Goal: Navigation & Orientation: Understand site structure

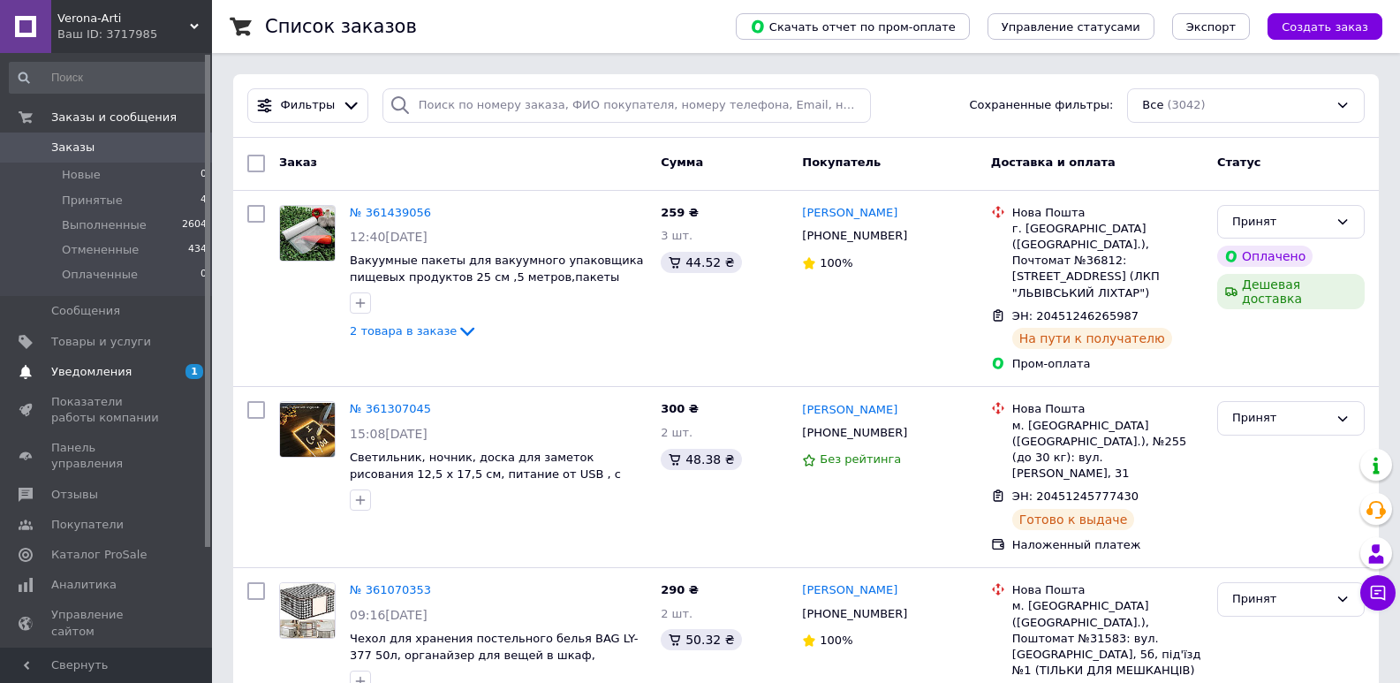
click at [99, 375] on span "Уведомления" at bounding box center [91, 372] width 80 height 16
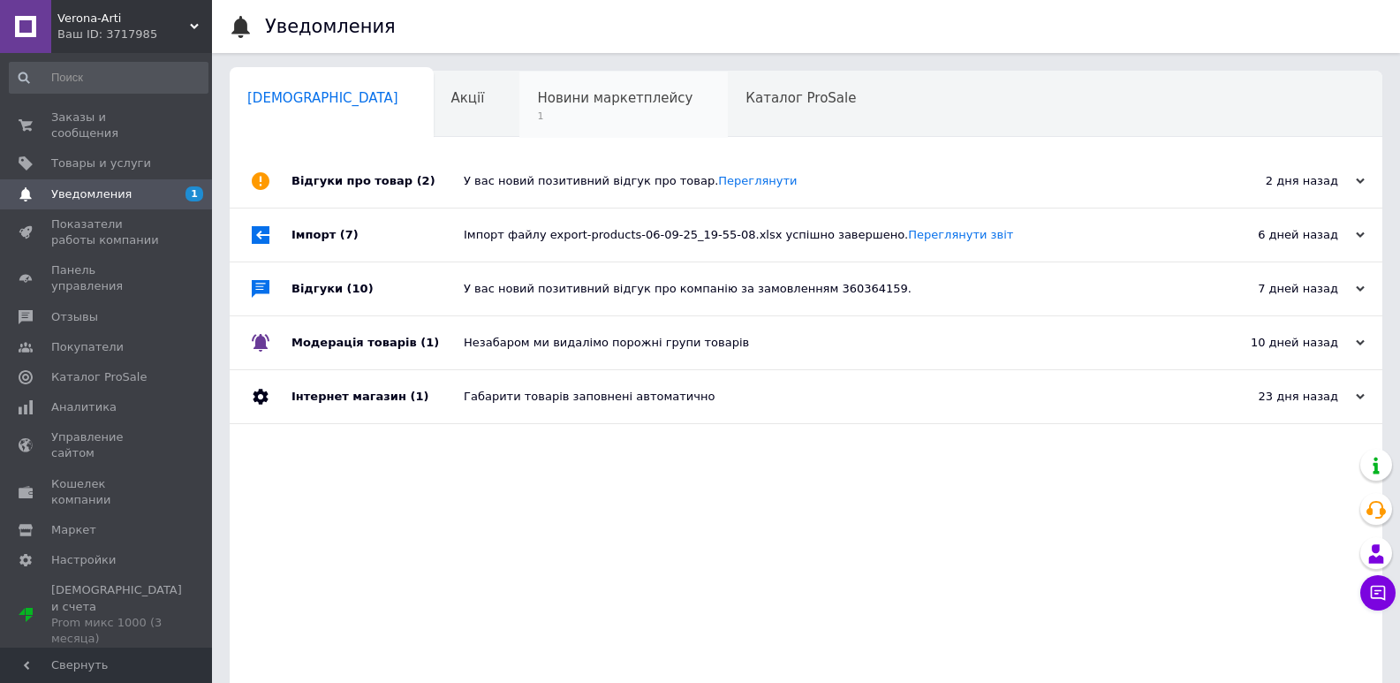
click at [547, 100] on span "Новини маркетплейсу" at bounding box center [614, 98] width 155 height 16
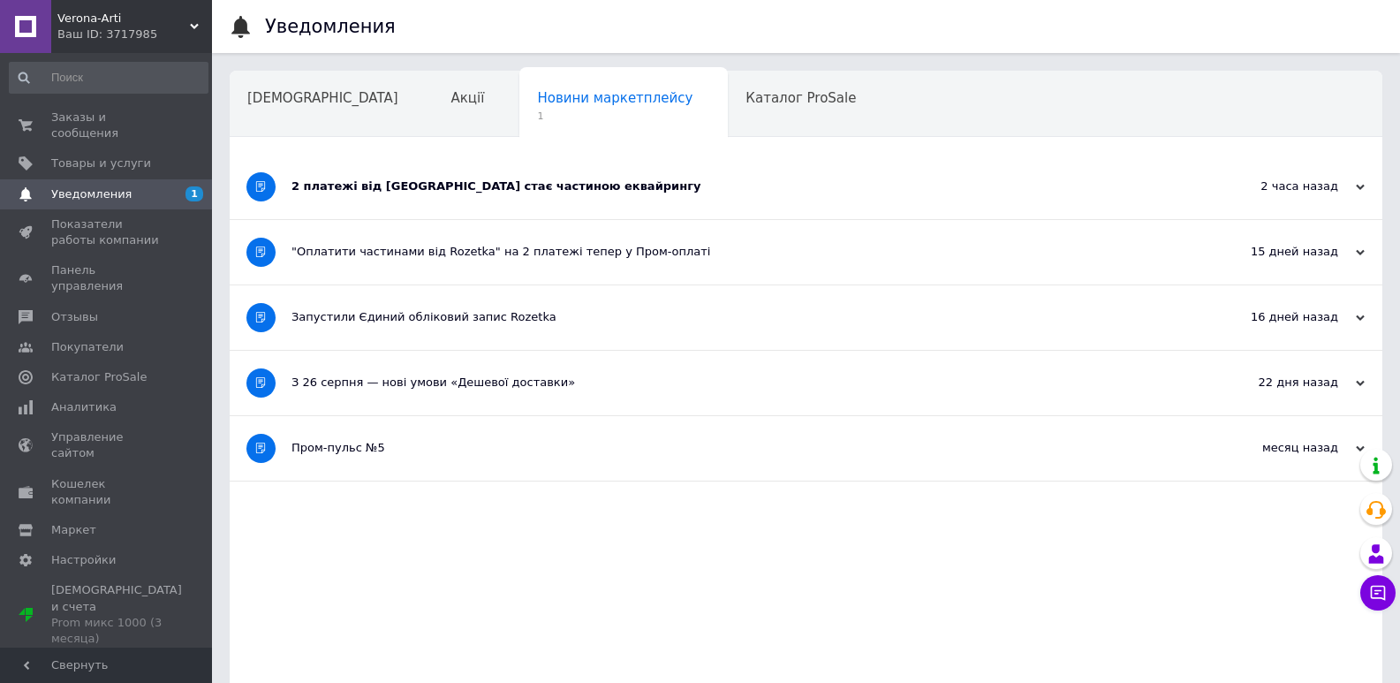
click at [408, 179] on div "2 платежі від [GEOGRAPHIC_DATA] стає частиною еквайрингу" at bounding box center [740, 186] width 897 height 16
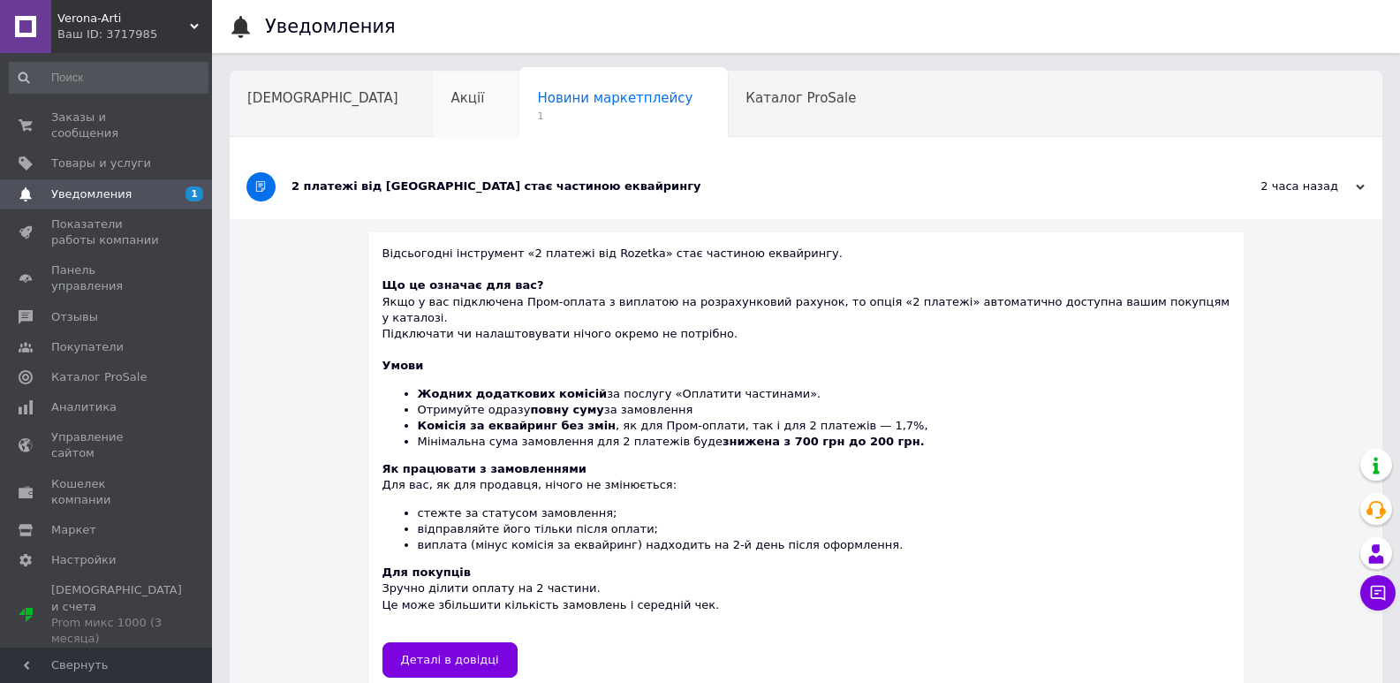
click at [451, 100] on span "Акції" at bounding box center [468, 98] width 34 height 16
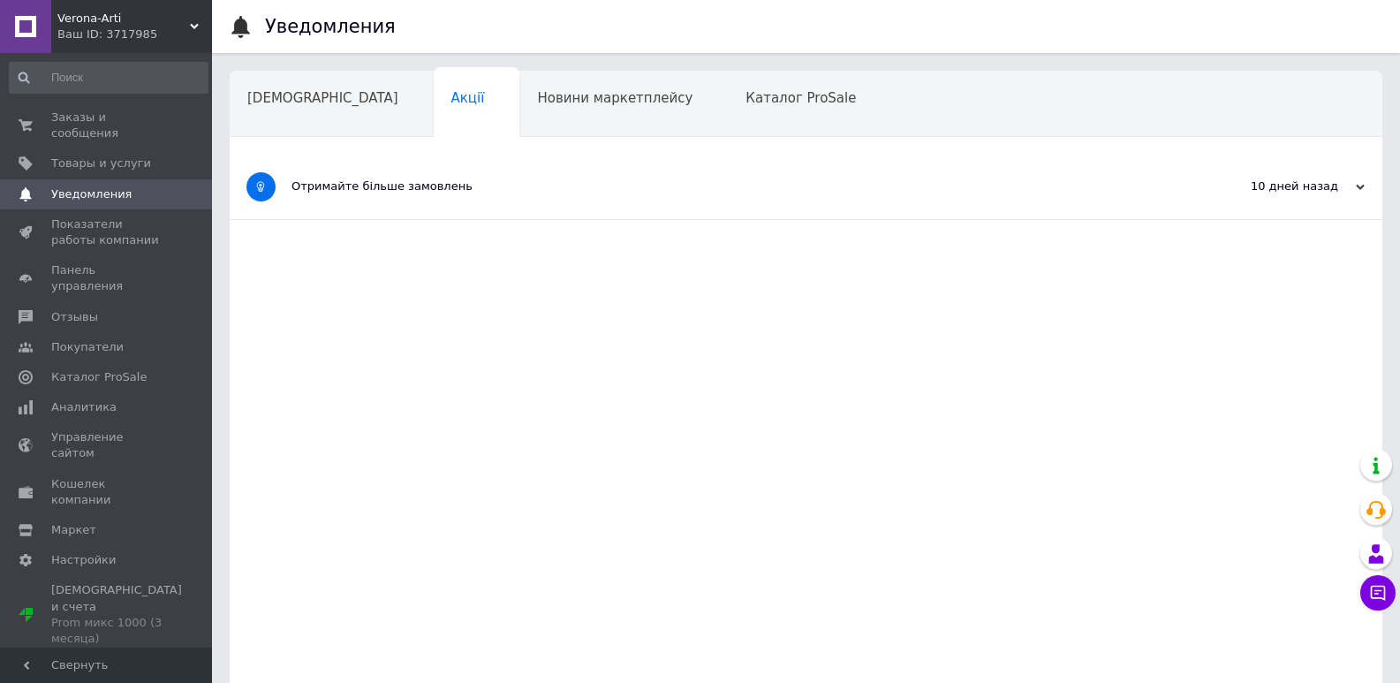
drag, startPoint x: 95, startPoint y: 32, endPoint x: 89, endPoint y: 53, distance: 21.9
click at [95, 31] on div "Ваш ID: 3717985" at bounding box center [134, 35] width 155 height 16
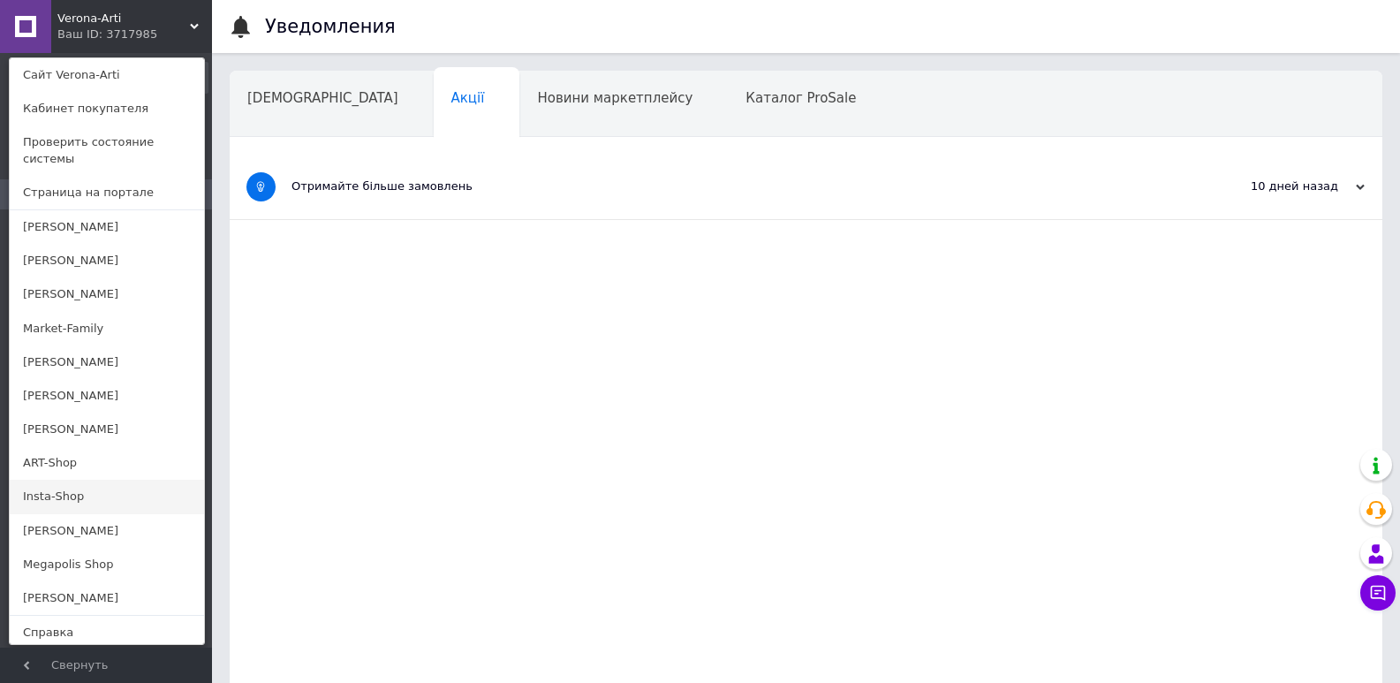
click at [34, 480] on link "Insta-Shop" at bounding box center [107, 497] width 194 height 34
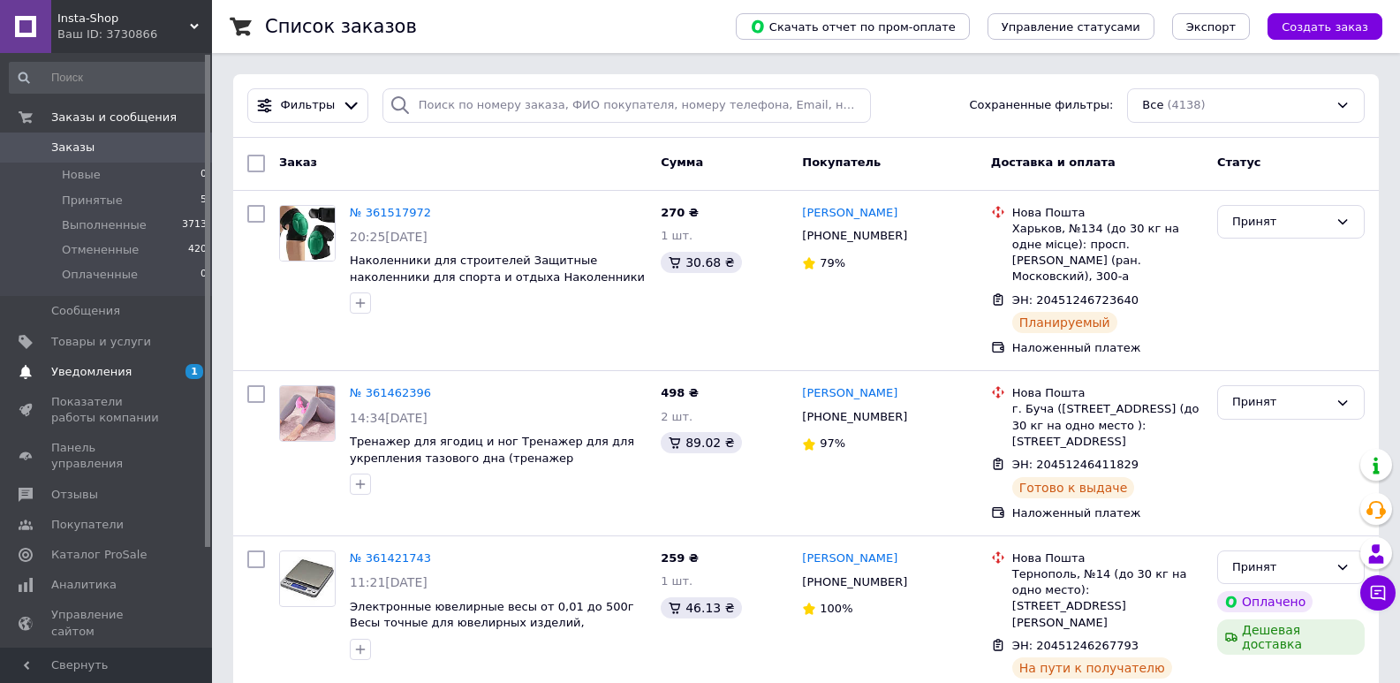
click at [124, 370] on span "Уведомления" at bounding box center [107, 372] width 112 height 16
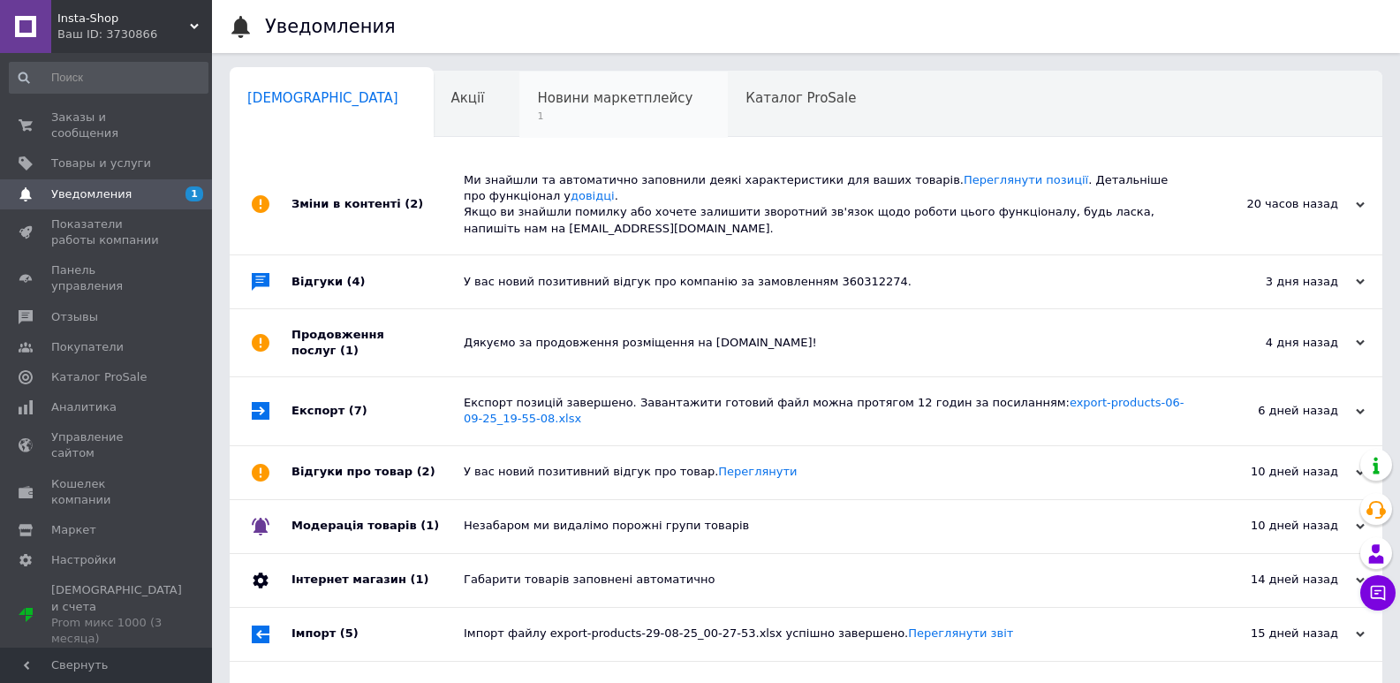
click at [537, 105] on span "Новини маркетплейсу" at bounding box center [614, 98] width 155 height 16
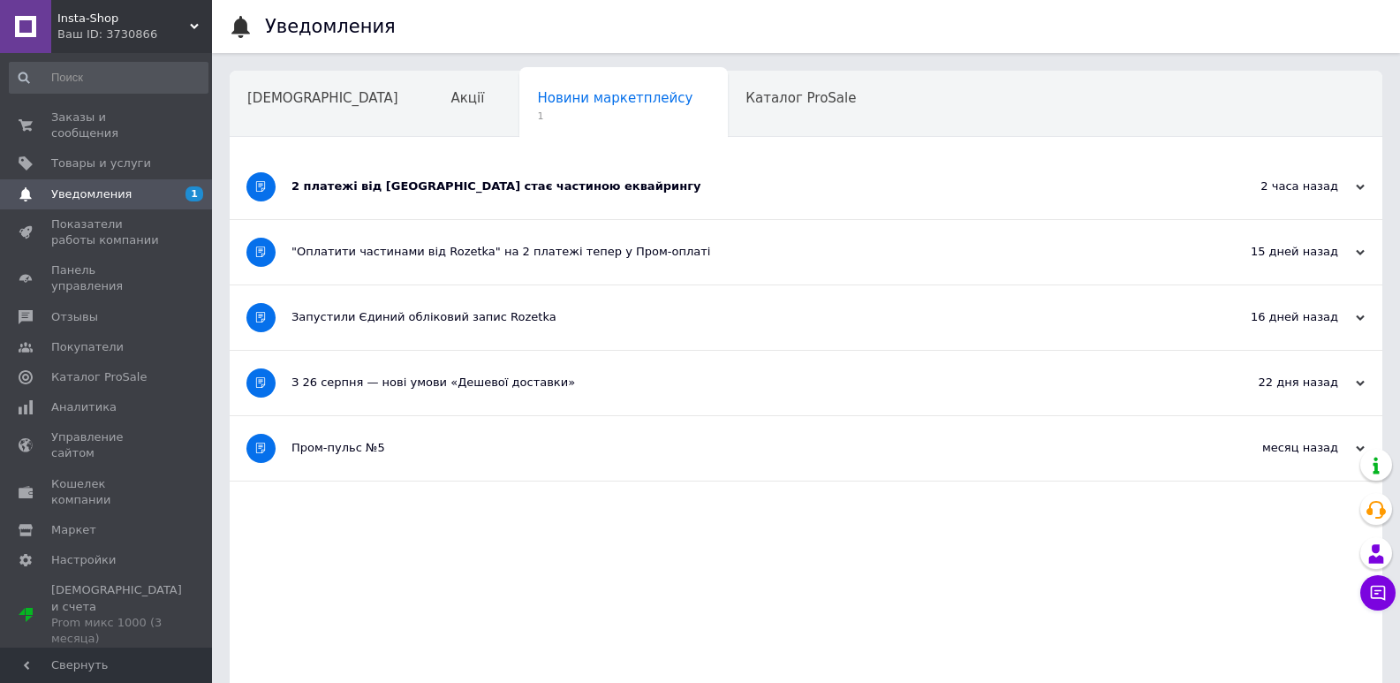
click at [434, 113] on div "Акції" at bounding box center [477, 105] width 87 height 67
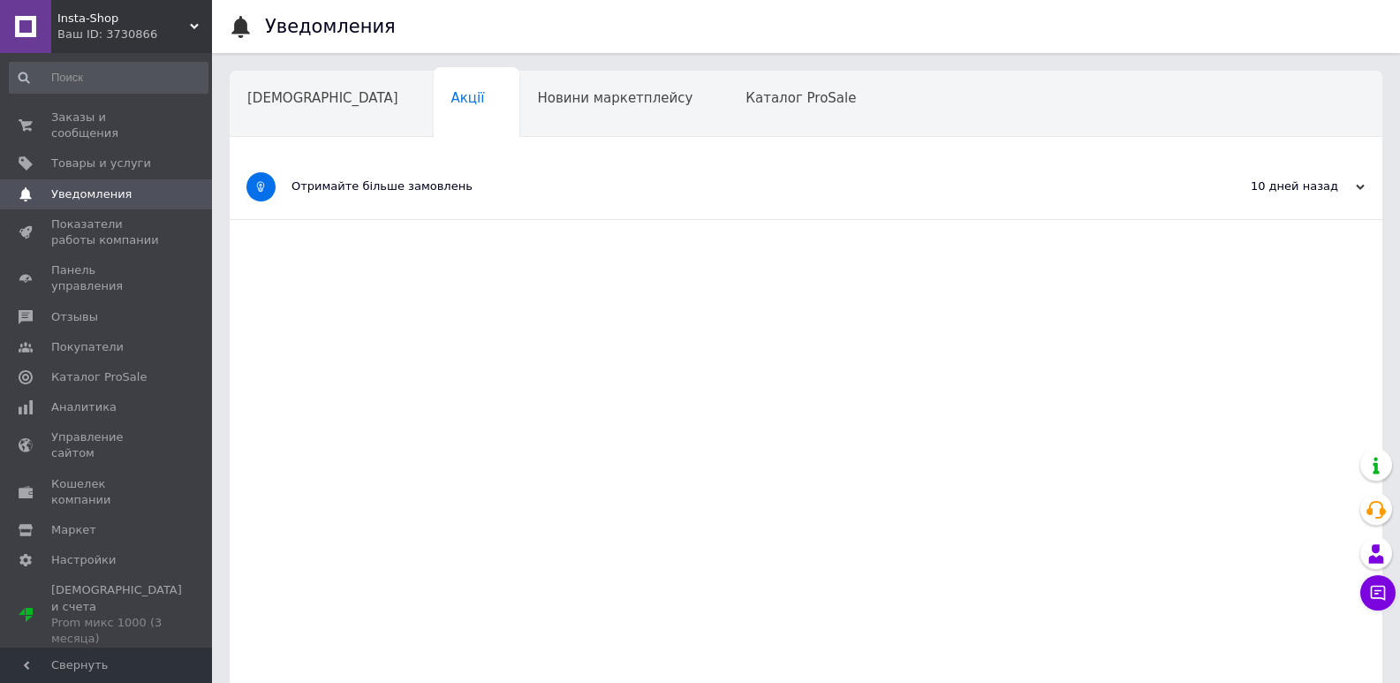
click at [99, 16] on span "Insta-Shop" at bounding box center [123, 19] width 133 height 16
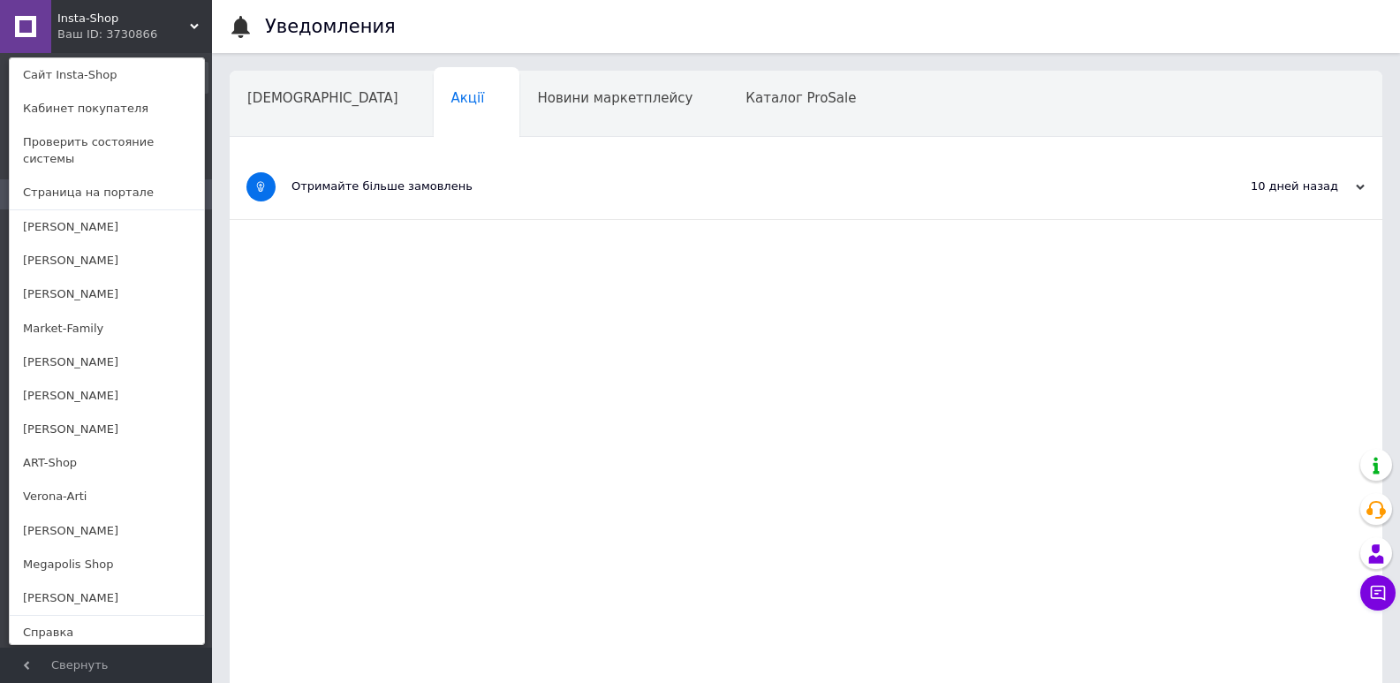
drag, startPoint x: 24, startPoint y: 453, endPoint x: 33, endPoint y: 445, distance: 11.9
click at [24, 451] on link "ART-Shop" at bounding box center [107, 463] width 194 height 34
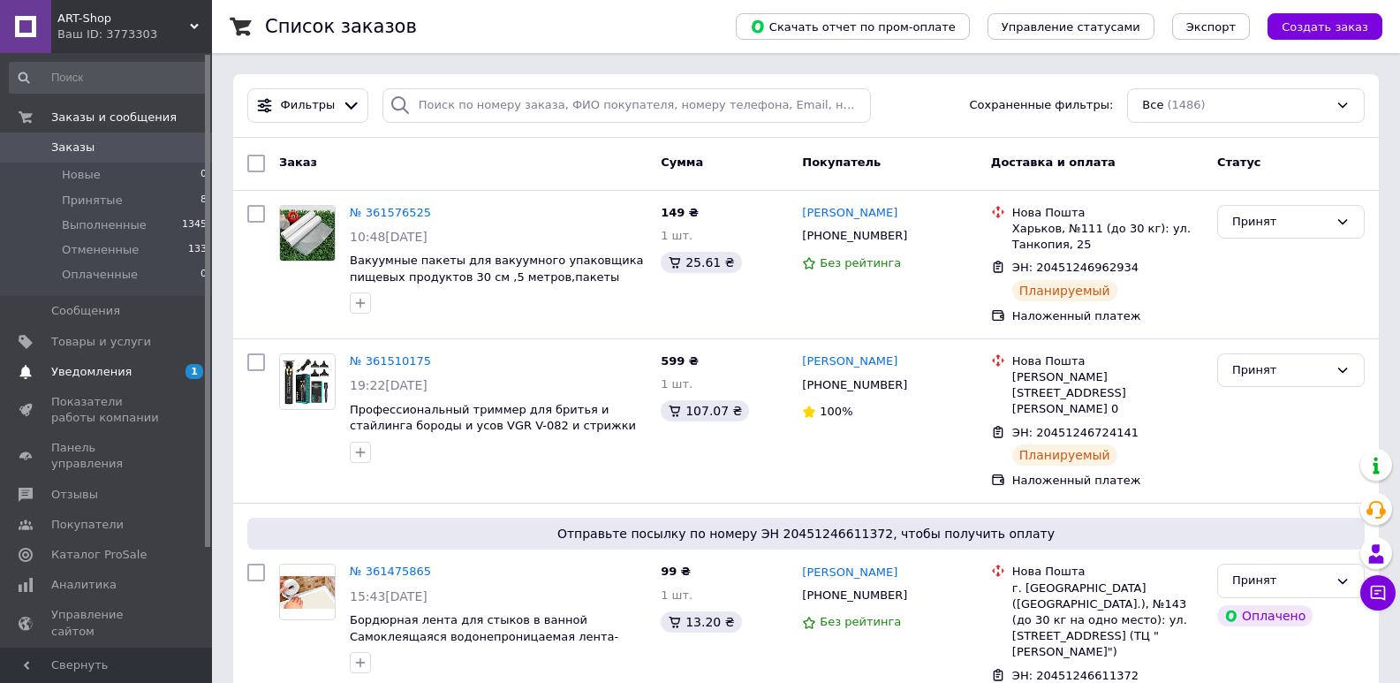
click at [95, 366] on span "Уведомления" at bounding box center [91, 372] width 80 height 16
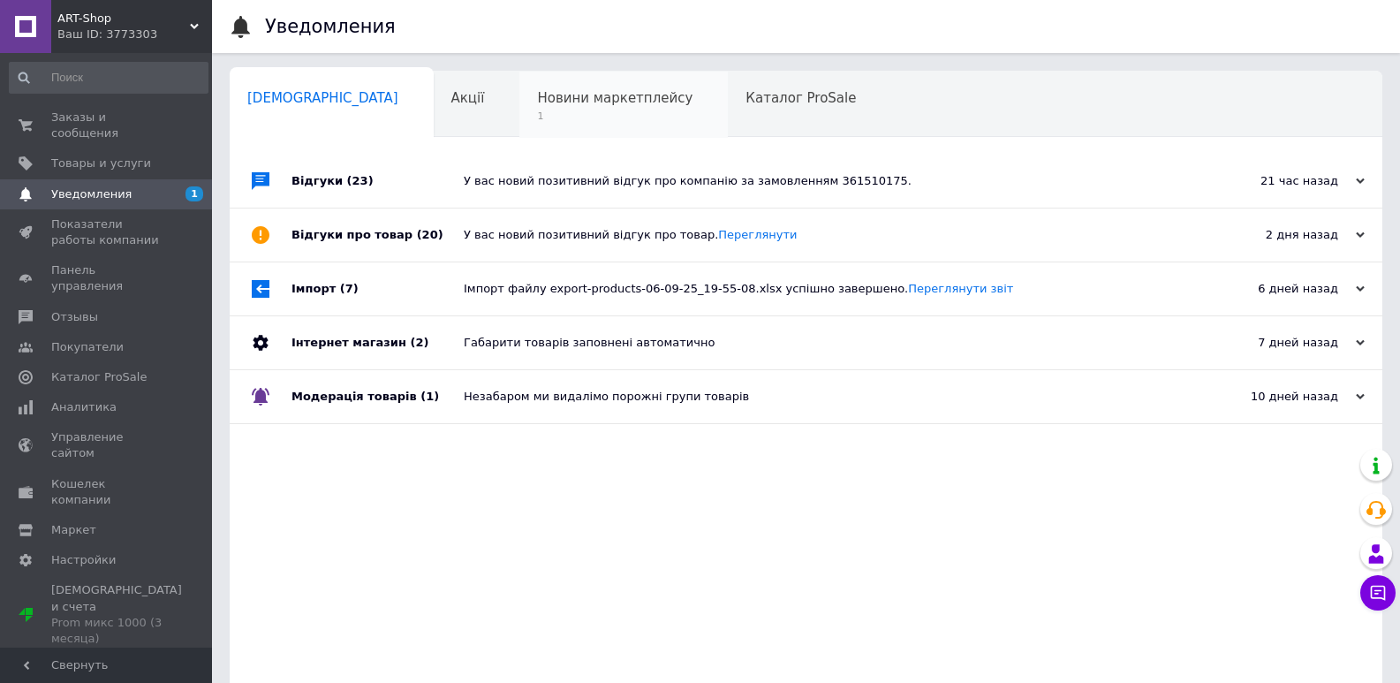
click at [539, 114] on span "1" at bounding box center [614, 116] width 155 height 13
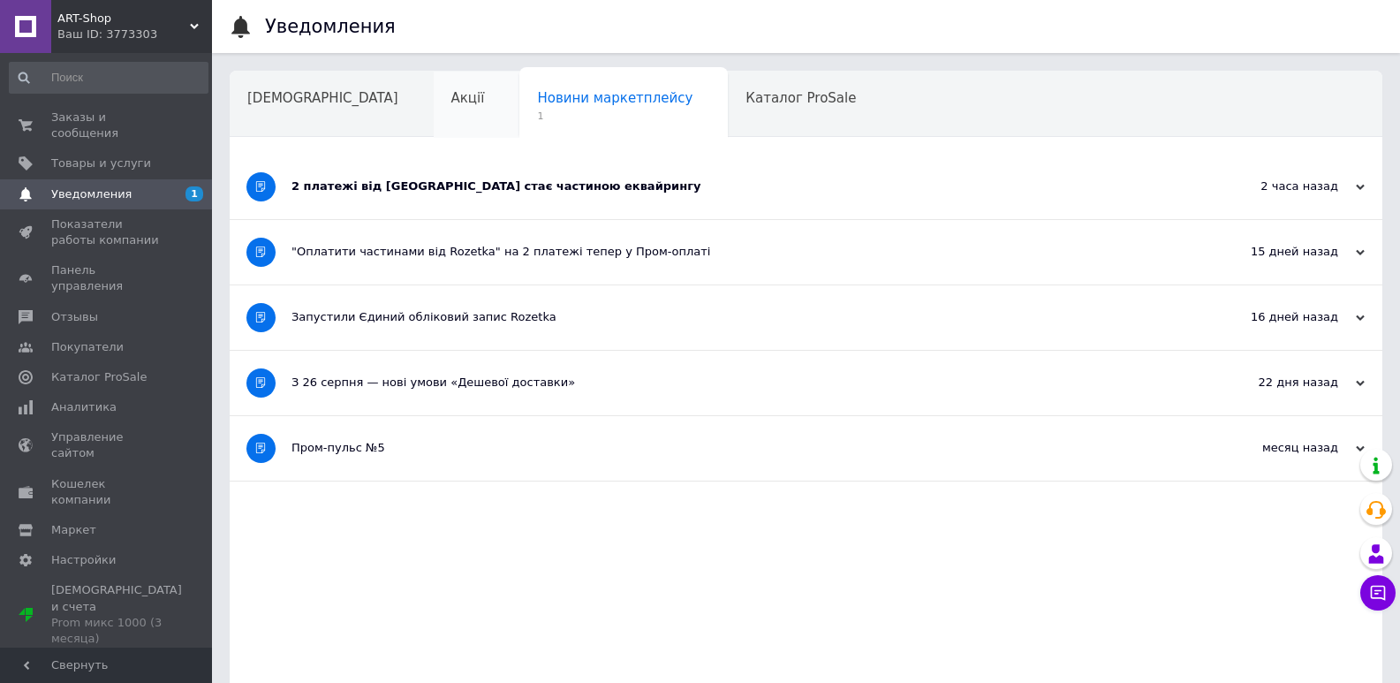
click at [434, 102] on div "Акції" at bounding box center [477, 105] width 87 height 67
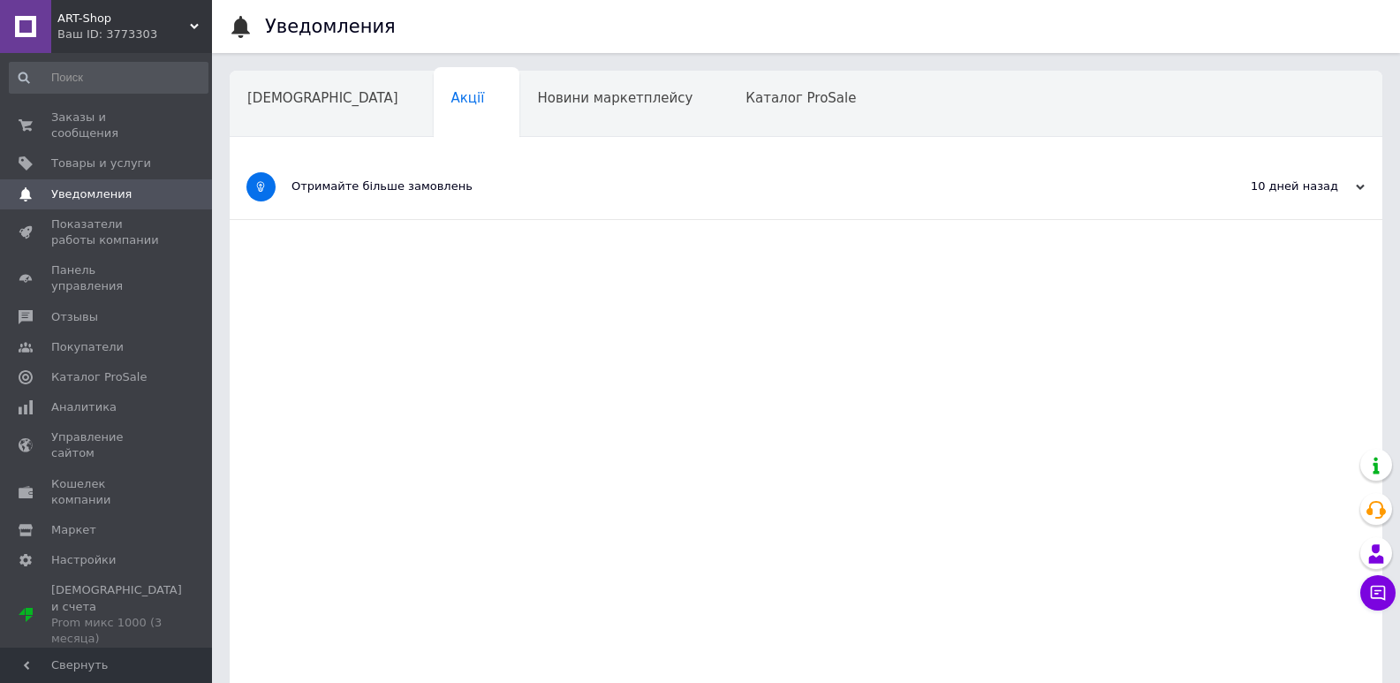
click at [135, 27] on div "Ваш ID: 3773303" at bounding box center [134, 35] width 155 height 16
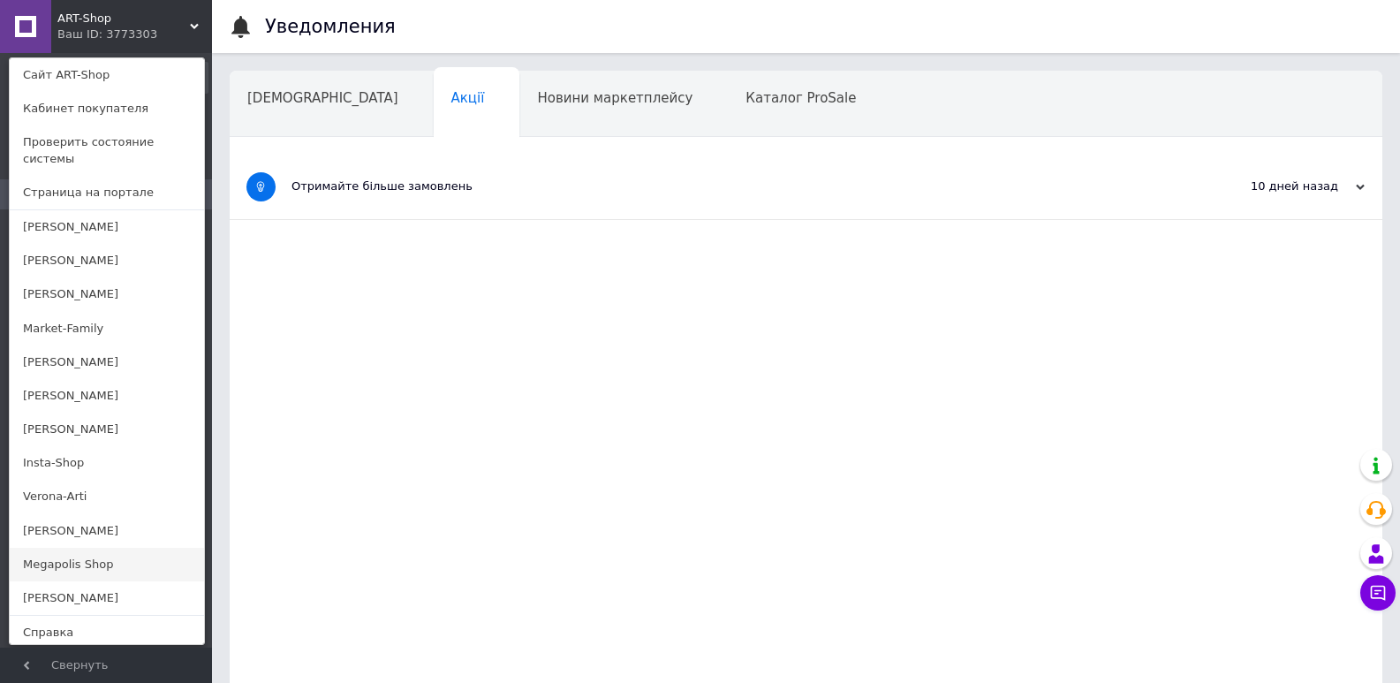
click at [39, 548] on link "Megapolis Shop" at bounding box center [107, 565] width 194 height 34
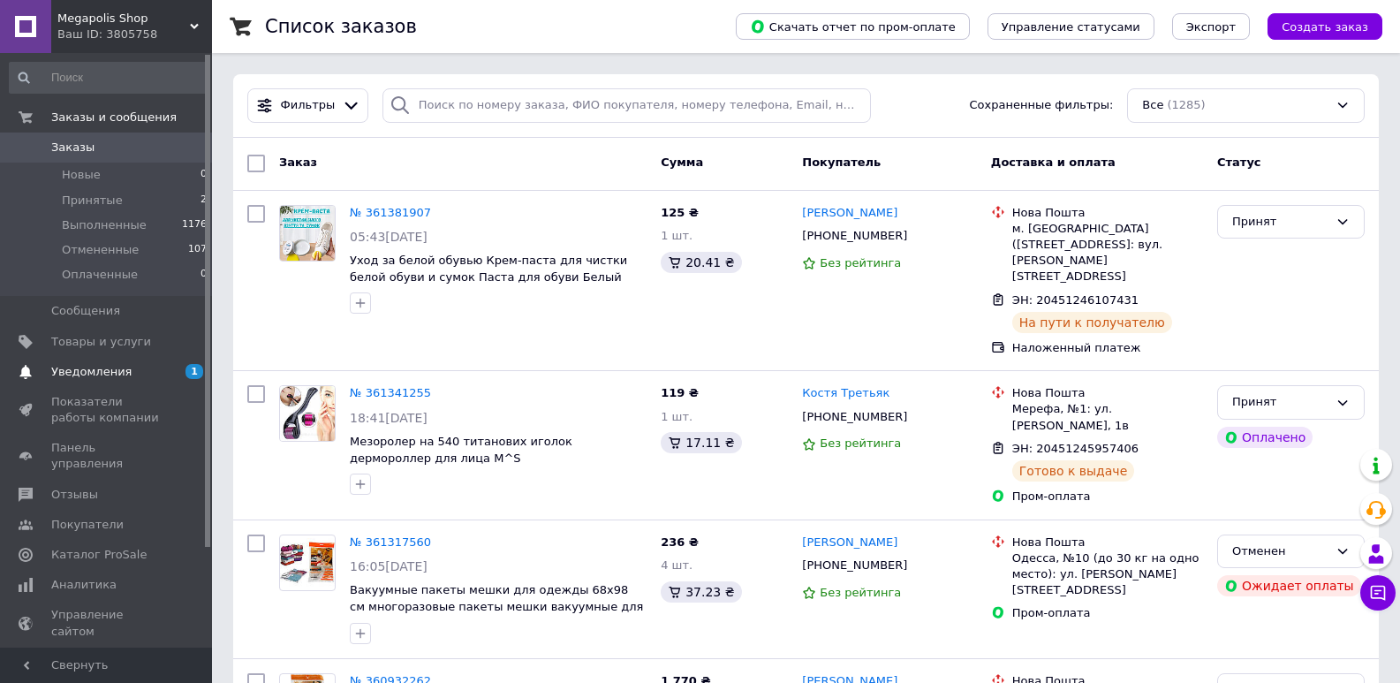
click at [102, 373] on span "Уведомления" at bounding box center [91, 372] width 80 height 16
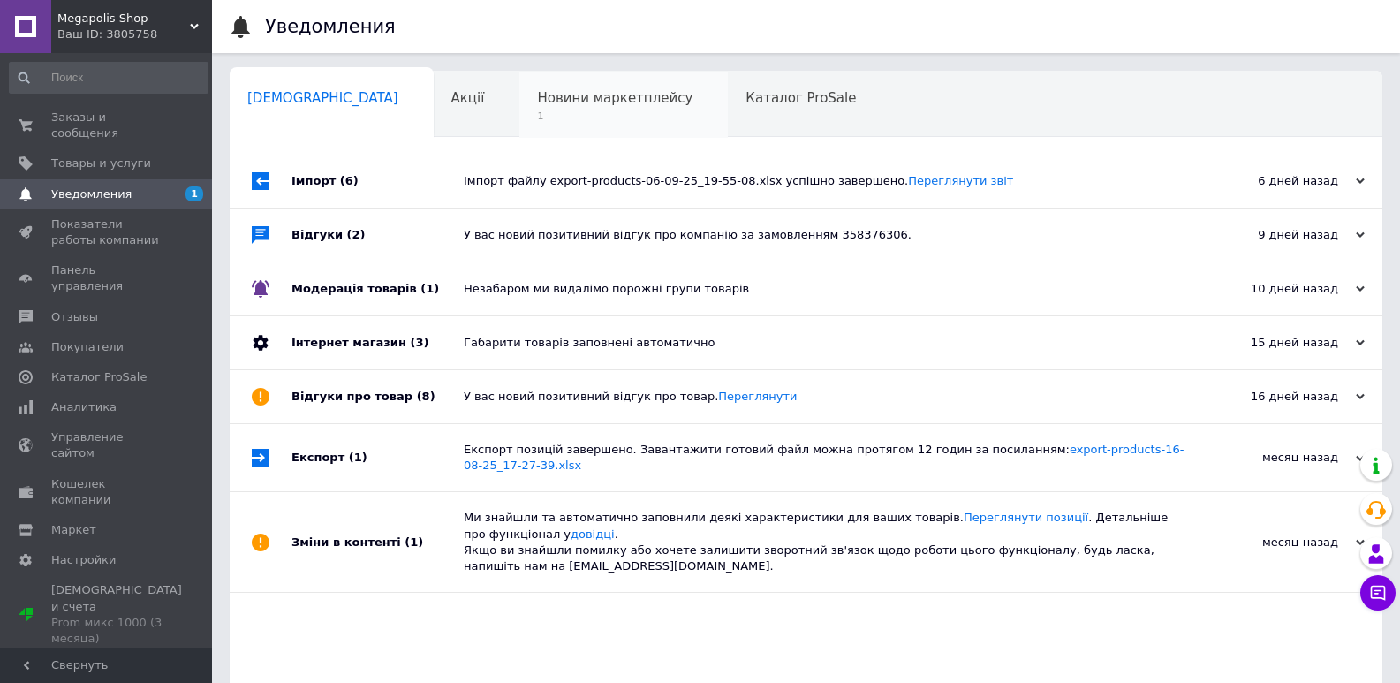
click at [537, 95] on span "Новини маркетплейсу" at bounding box center [614, 98] width 155 height 16
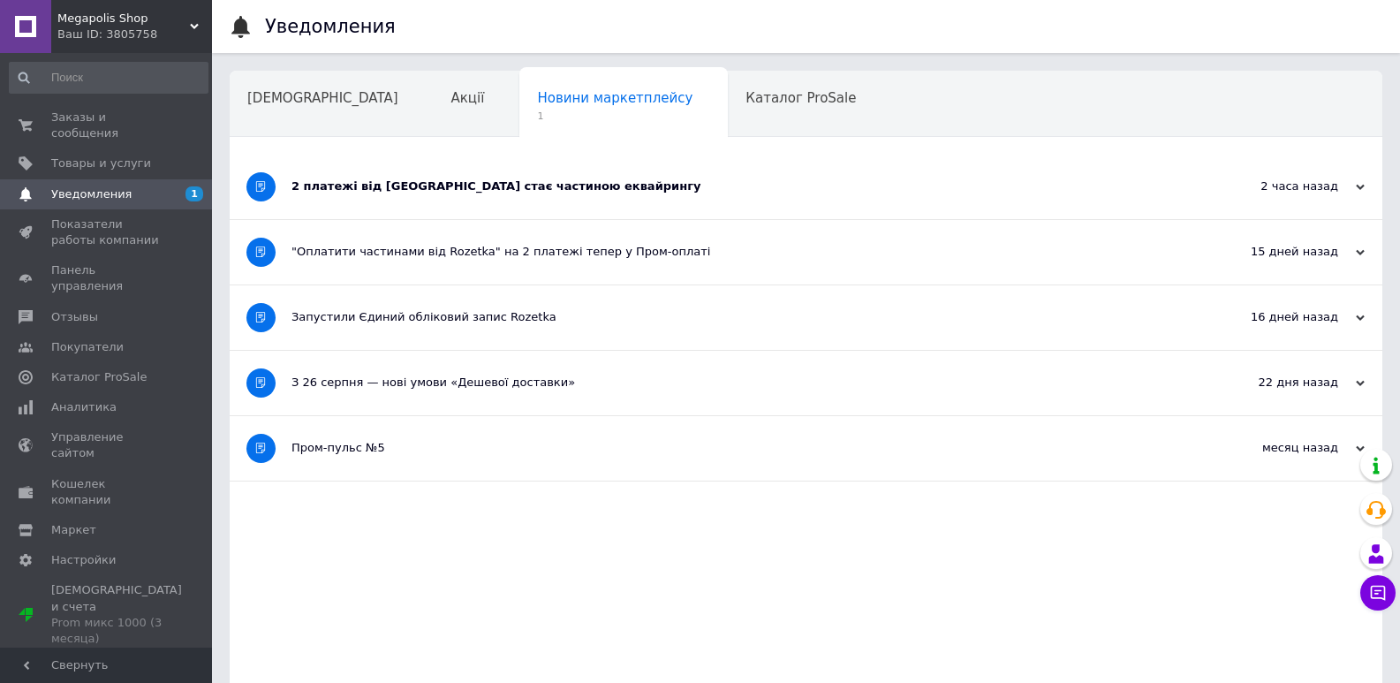
click at [434, 91] on div "Акції" at bounding box center [477, 105] width 87 height 67
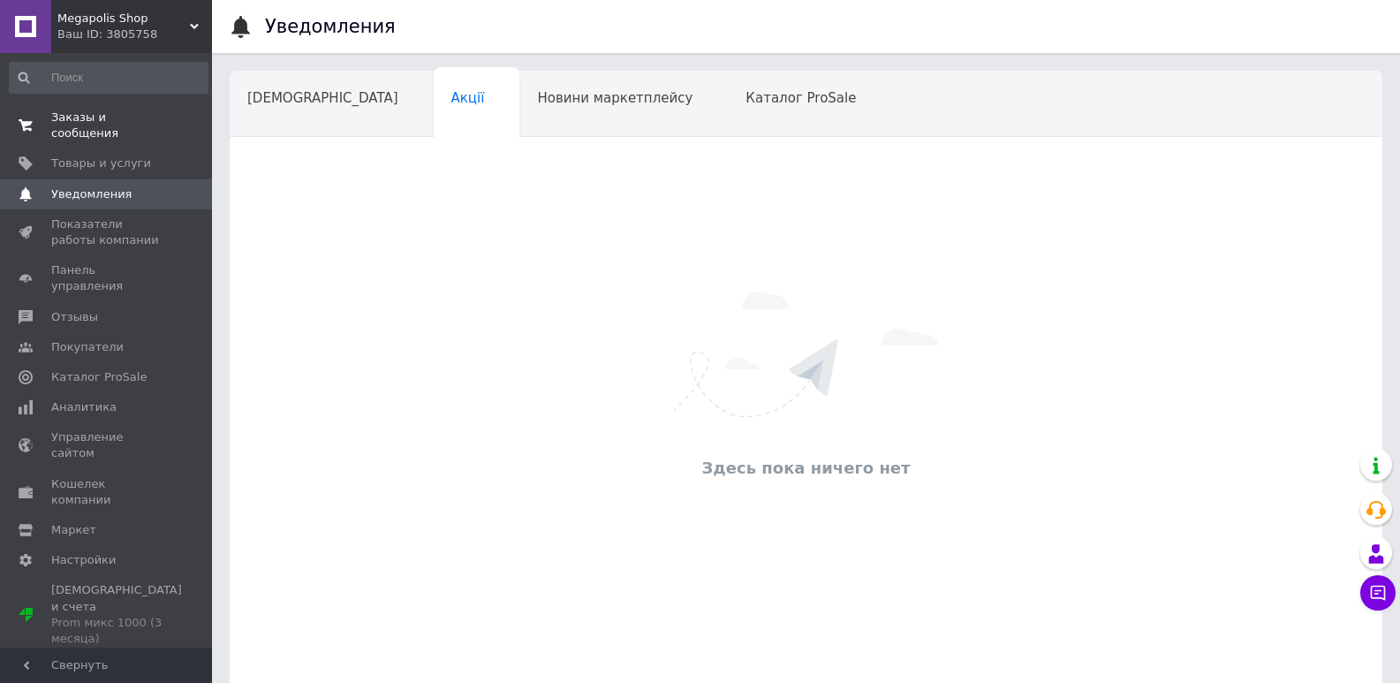
click at [147, 115] on span "Заказы и сообщения" at bounding box center [107, 126] width 112 height 32
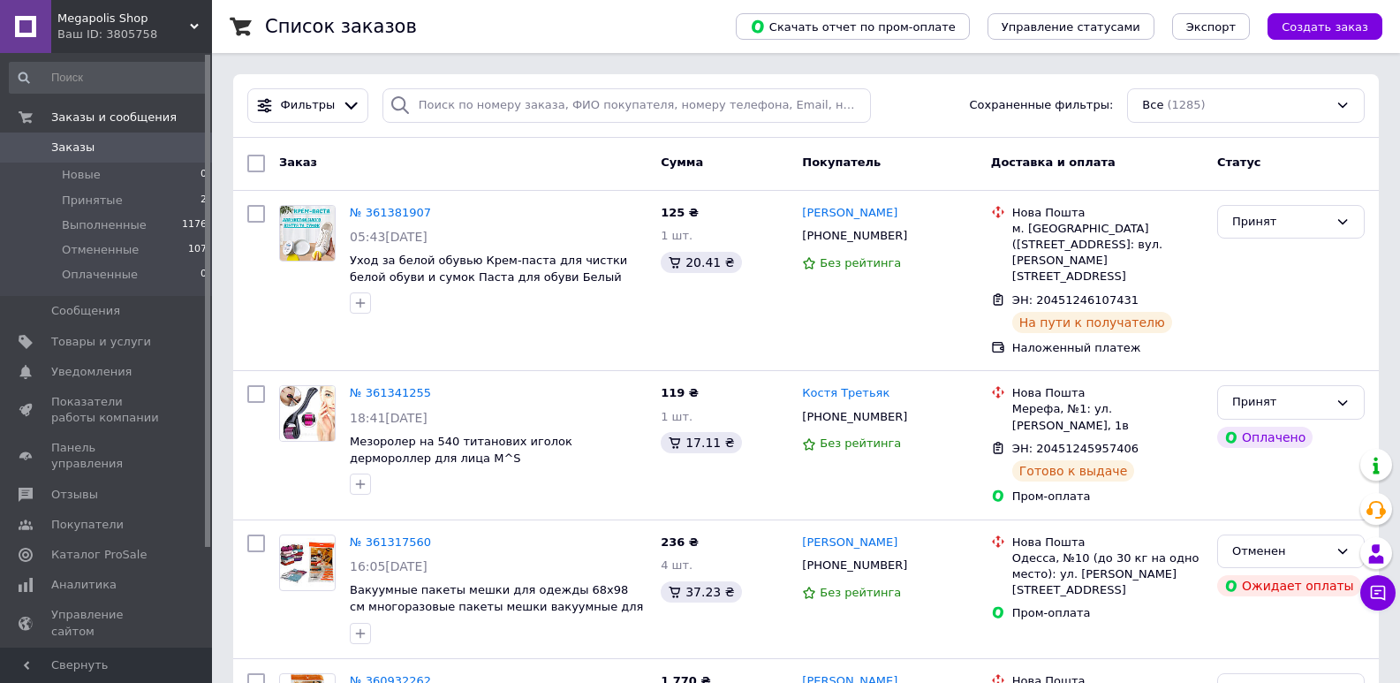
click at [133, 17] on span "Megapolis Shop" at bounding box center [123, 19] width 133 height 16
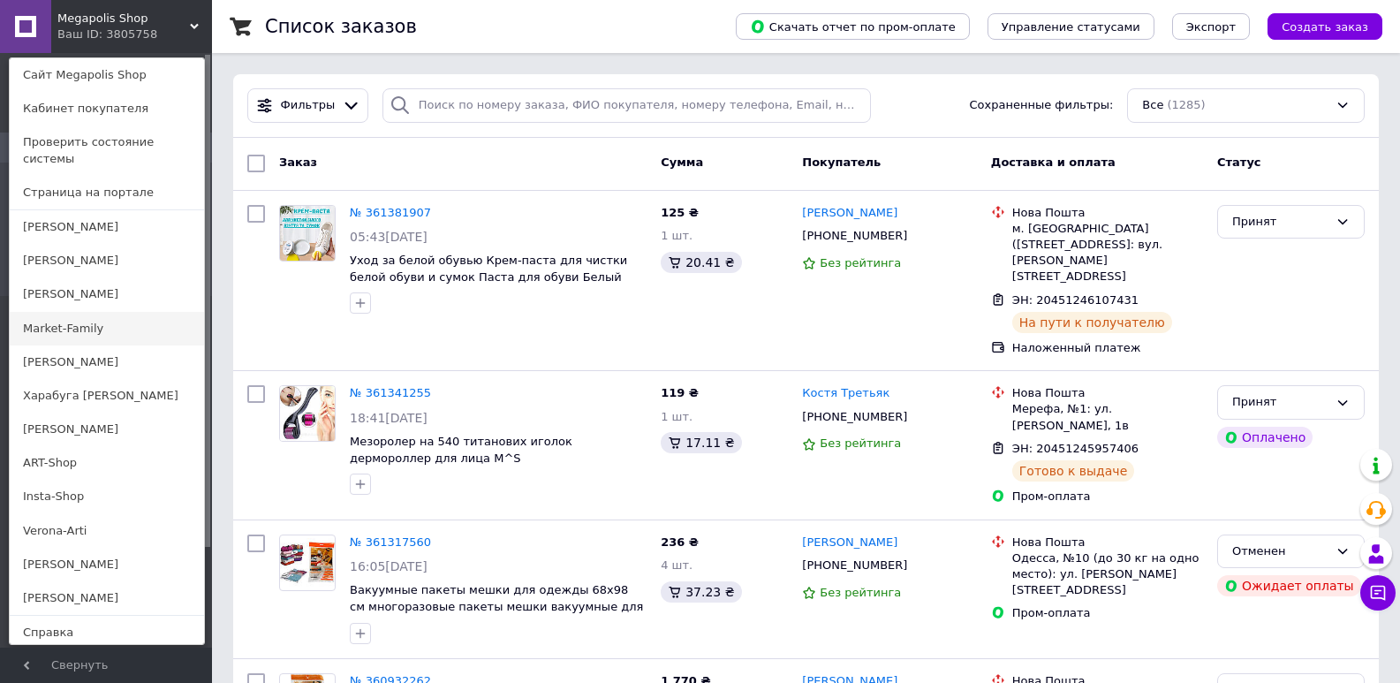
click at [71, 318] on link "Market-Family" at bounding box center [107, 329] width 194 height 34
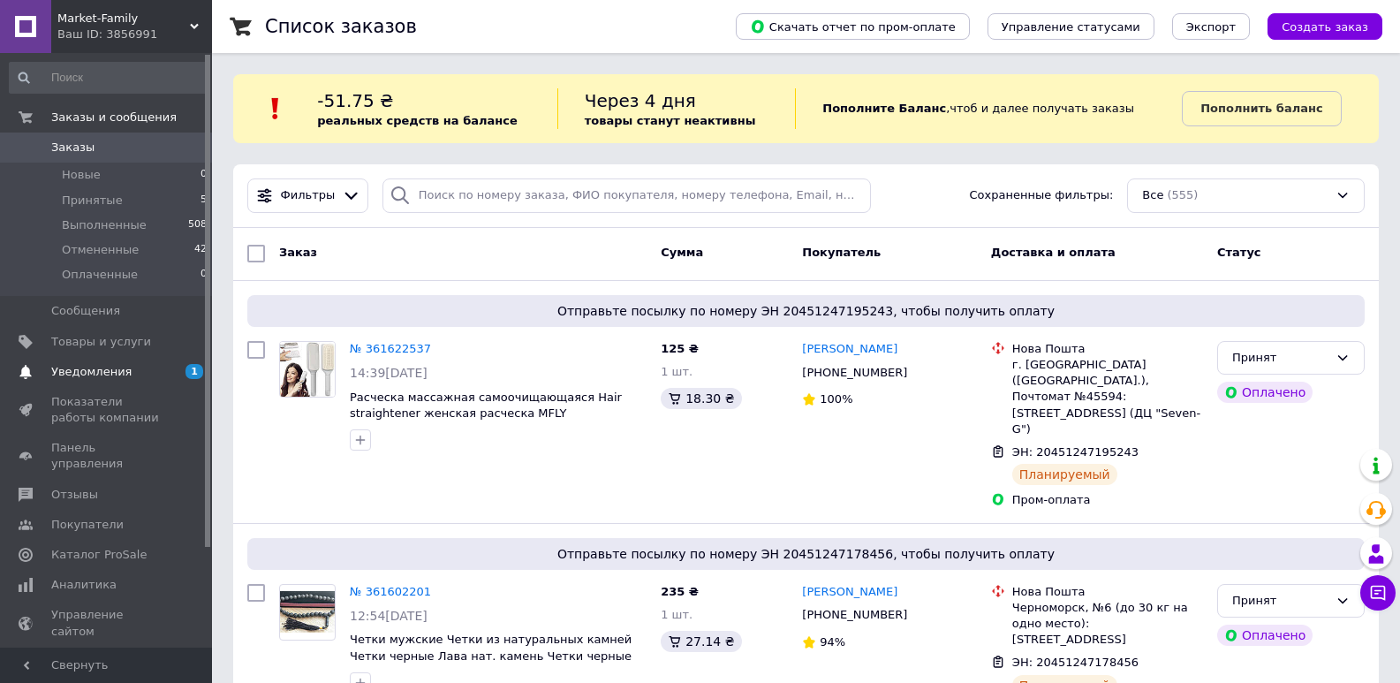
click at [116, 367] on span "Уведомления" at bounding box center [91, 372] width 80 height 16
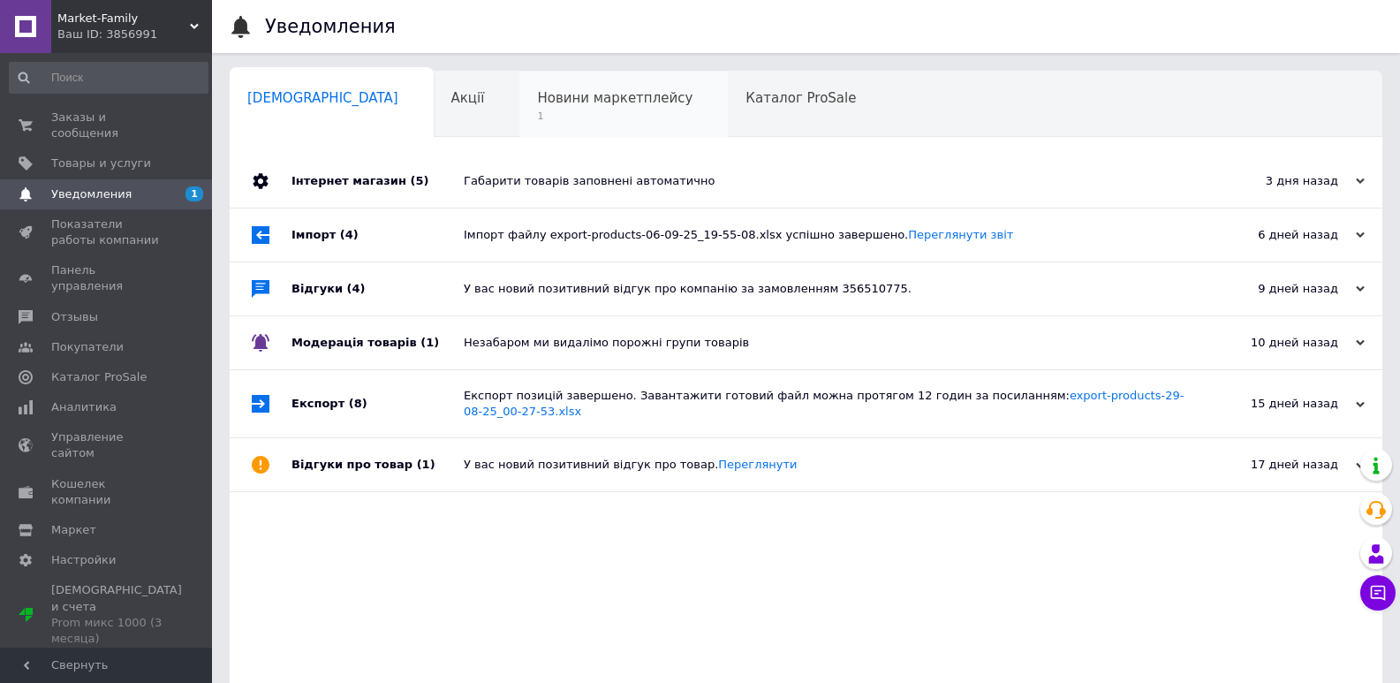
click at [545, 109] on div "Новини маркетплейсу 1" at bounding box center [623, 105] width 209 height 67
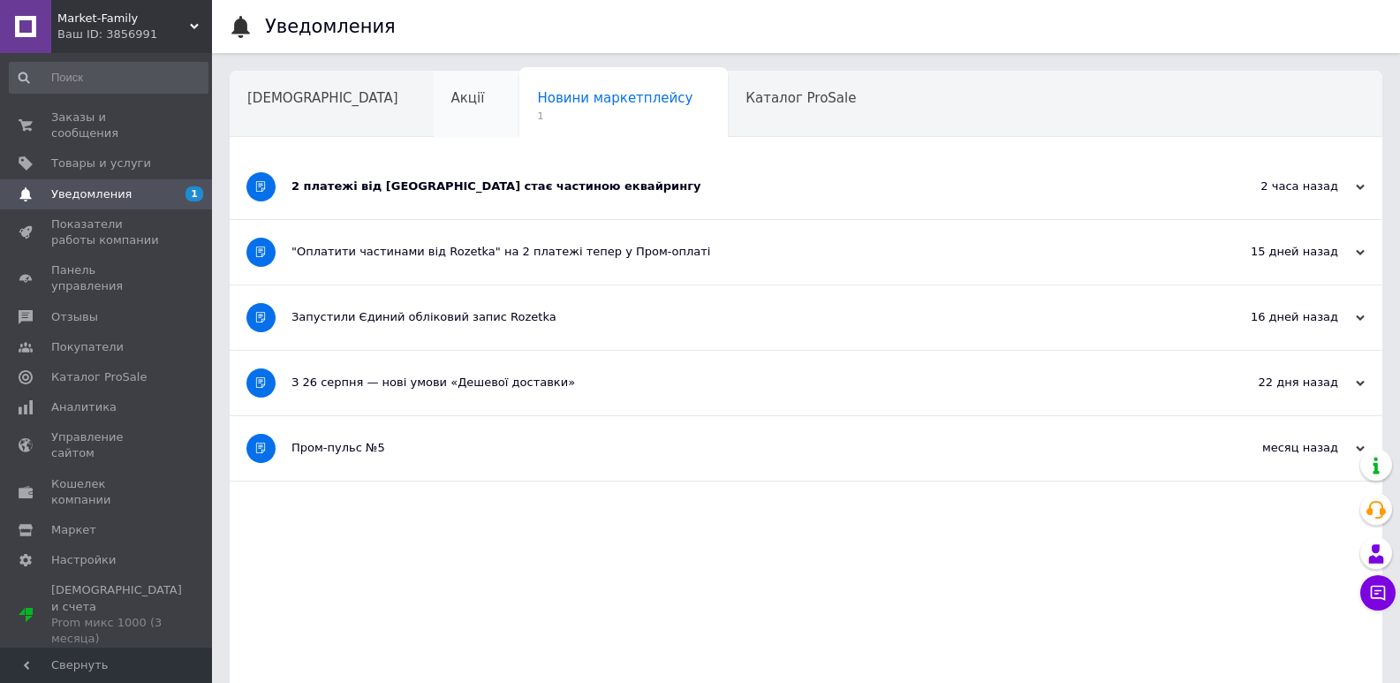
click at [434, 110] on div "Акції" at bounding box center [477, 105] width 87 height 67
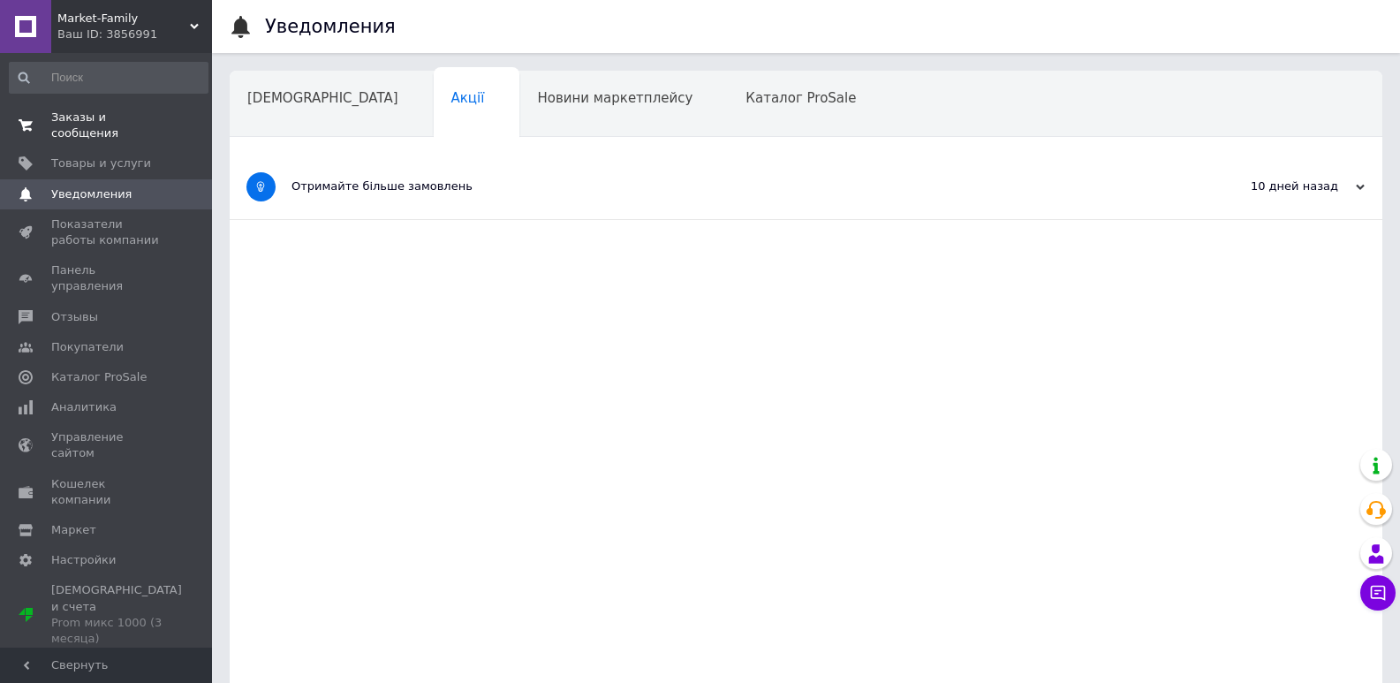
click at [131, 121] on span "Заказы и сообщения" at bounding box center [107, 126] width 112 height 32
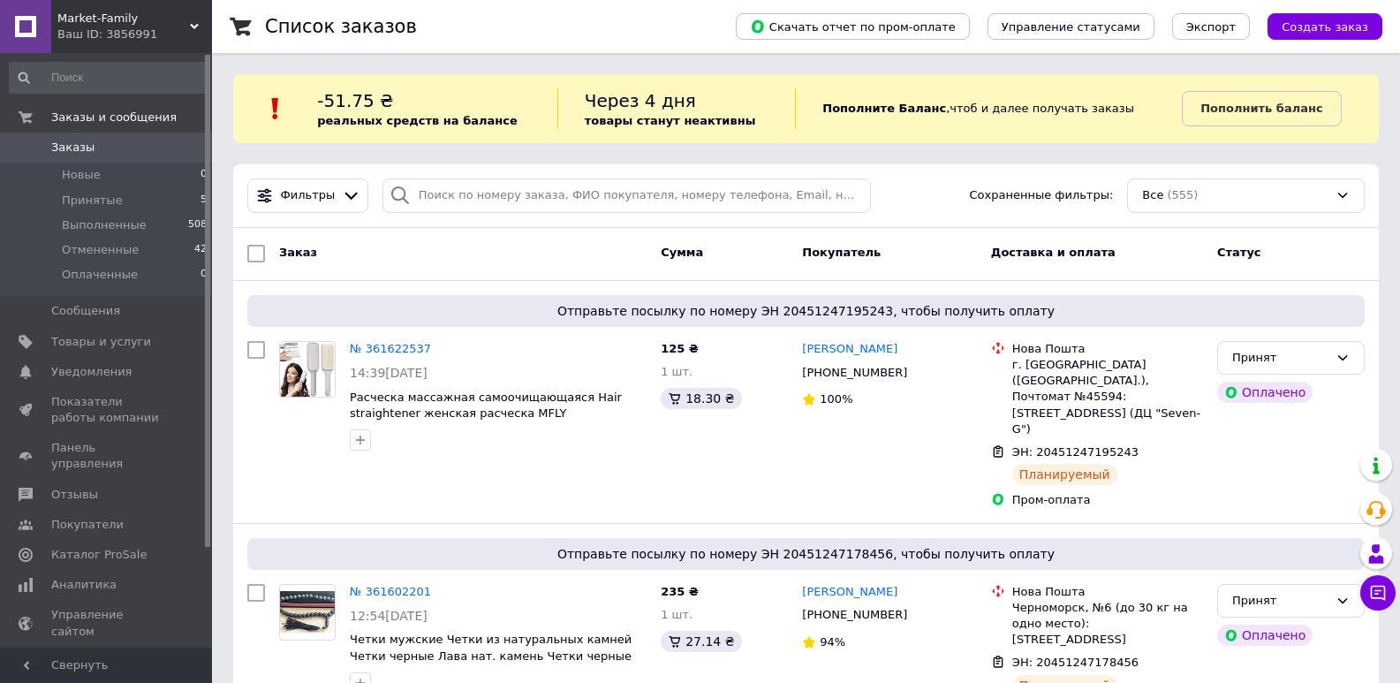
click at [72, 15] on span "Market-Family" at bounding box center [123, 19] width 133 height 16
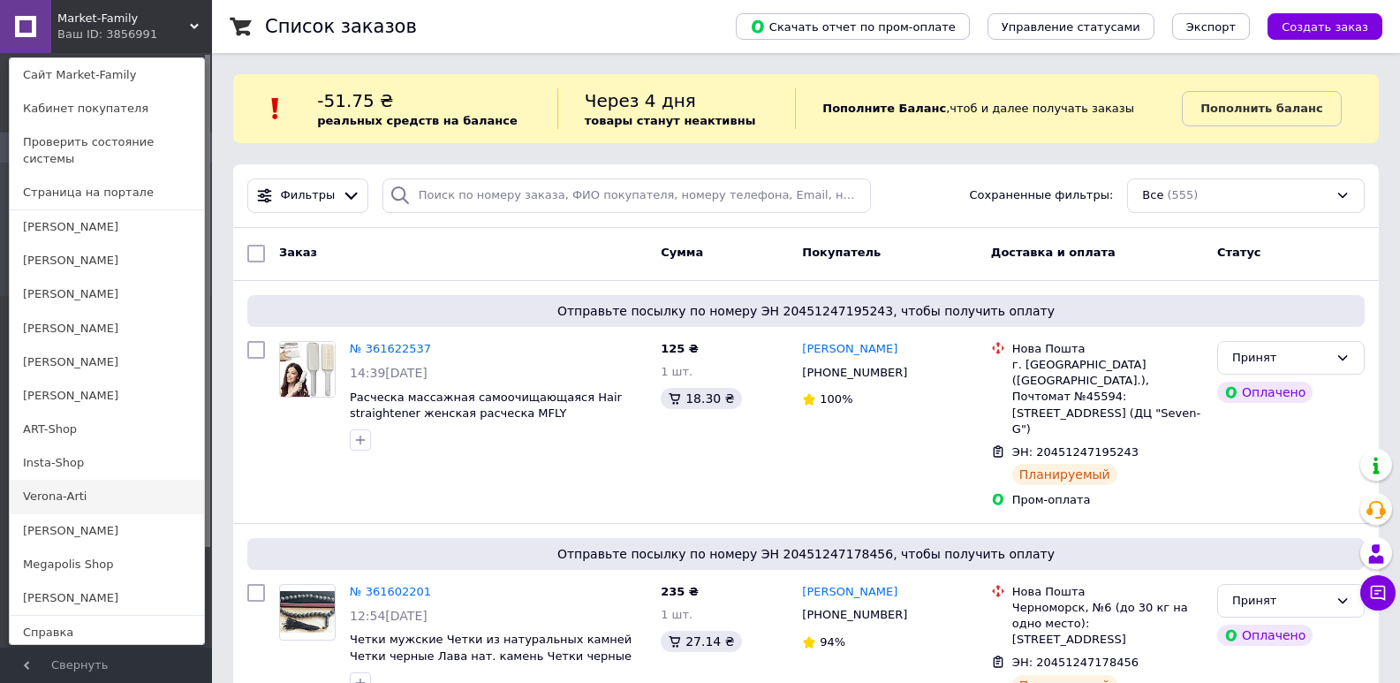
click at [31, 480] on link "Verona-Arti" at bounding box center [107, 497] width 194 height 34
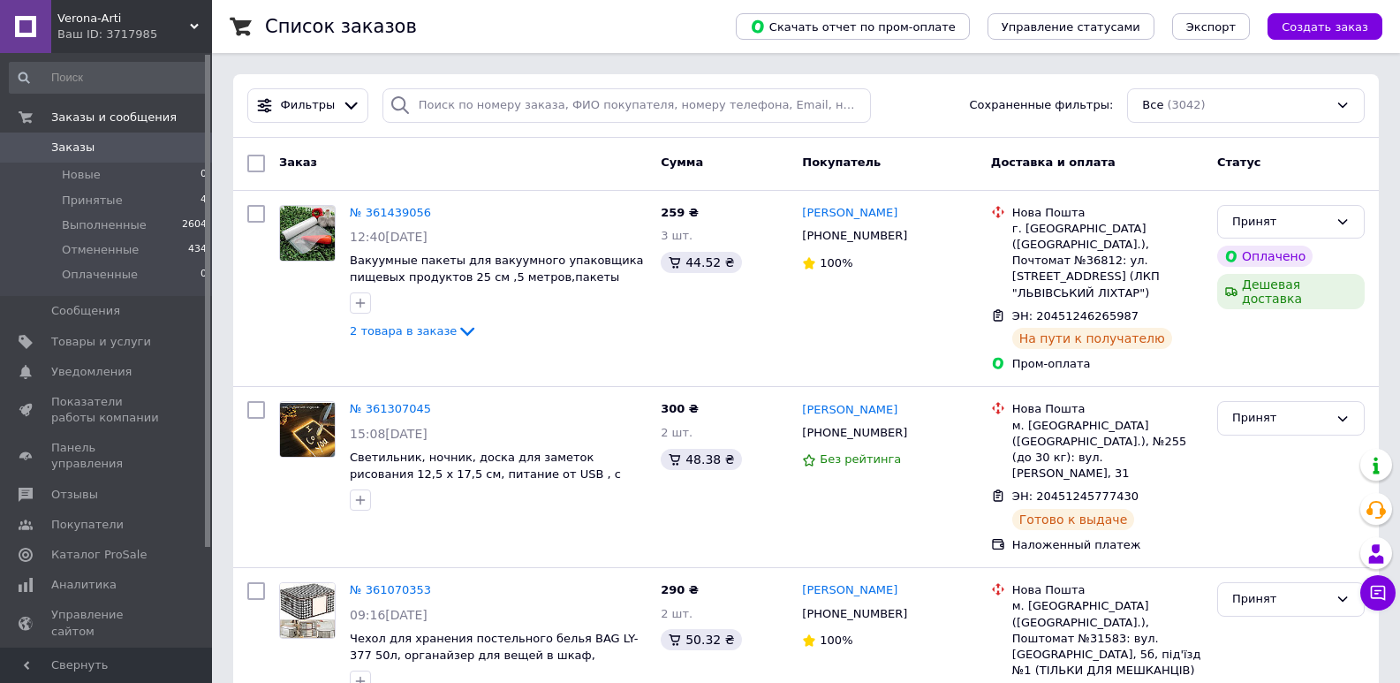
click at [150, 19] on span "Verona-Arti" at bounding box center [123, 19] width 133 height 16
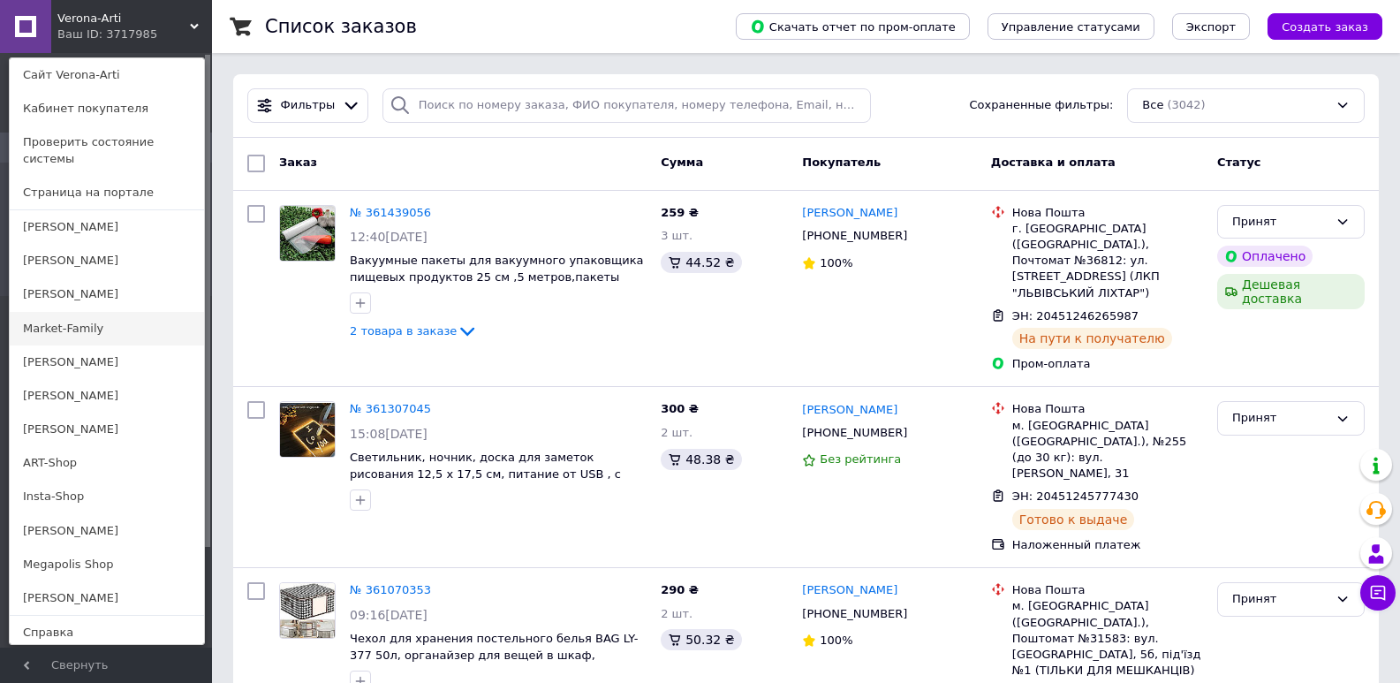
click at [57, 312] on link "Market-Family" at bounding box center [107, 329] width 194 height 34
